Goal: Task Accomplishment & Management: Use online tool/utility

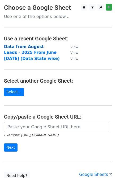
click at [24, 48] on strong "Data from August" at bounding box center [24, 46] width 40 height 5
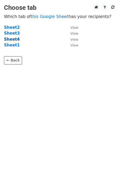
click at [13, 37] on strong "Sheet4" at bounding box center [12, 39] width 16 height 5
